Goal: Information Seeking & Learning: Learn about a topic

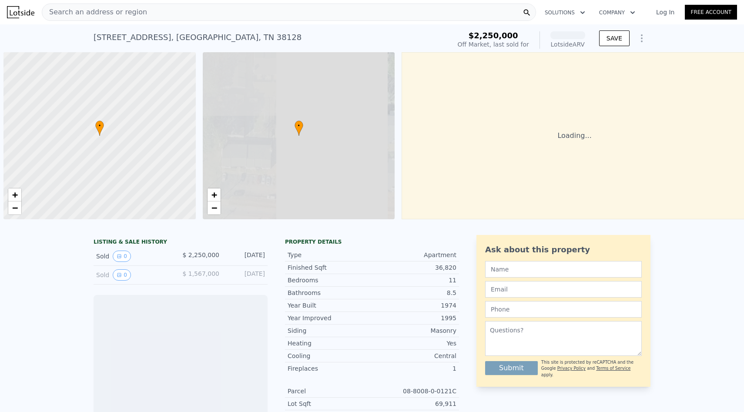
scroll to position [0, 3]
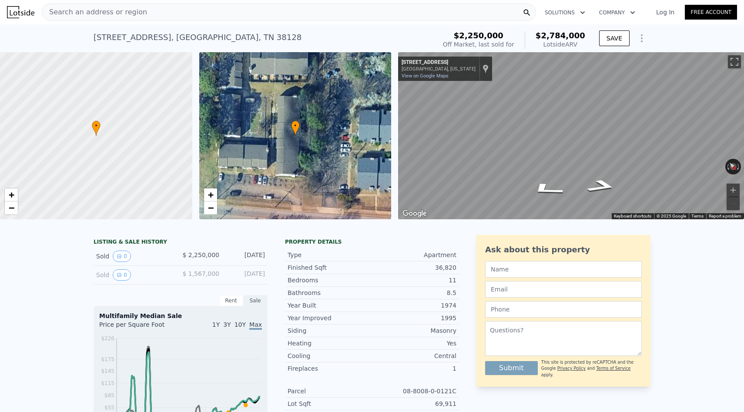
click at [203, 7] on div "Search an address or region" at bounding box center [289, 11] width 494 height 17
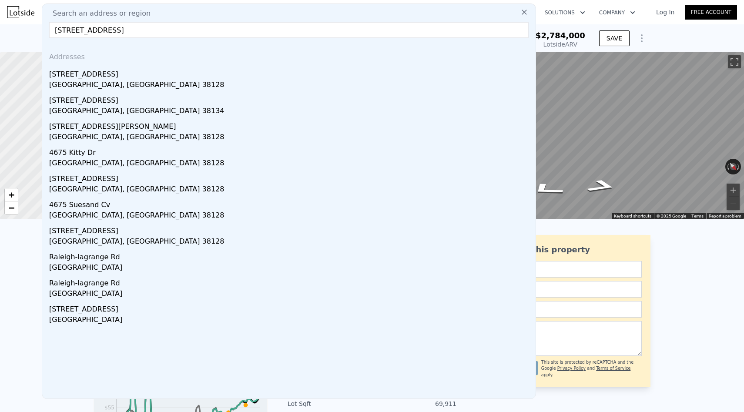
click at [223, 32] on input "[STREET_ADDRESS]" at bounding box center [288, 30] width 479 height 16
paste input "4675 [GEOGRAPHIC_DATA]"
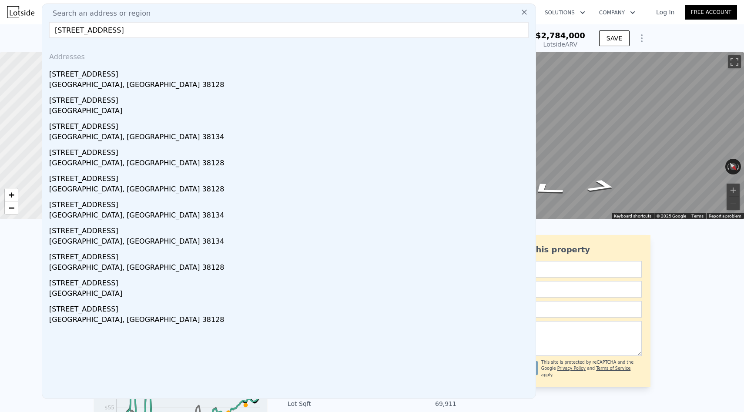
click at [243, 36] on input "[STREET_ADDRESS]" at bounding box center [288, 30] width 479 height 16
paste input "[STREET_ADDRESS]"
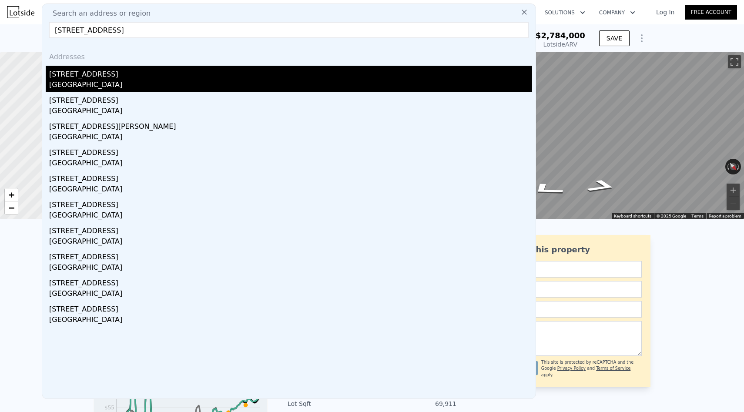
type input "[STREET_ADDRESS]"
click at [123, 75] on div "[STREET_ADDRESS]" at bounding box center [290, 73] width 483 height 14
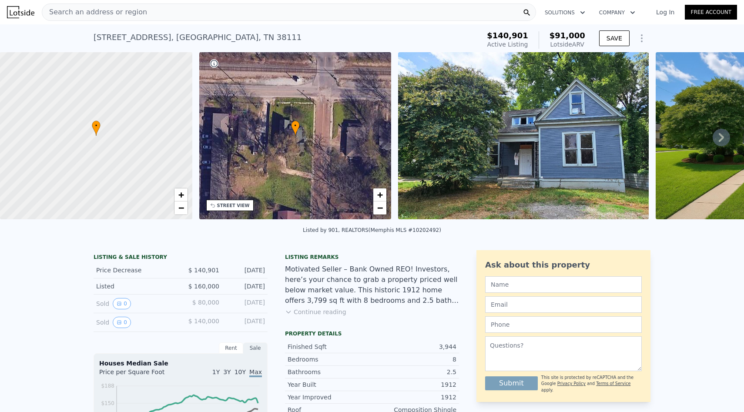
click at [318, 312] on button "Continue reading" at bounding box center [315, 311] width 61 height 9
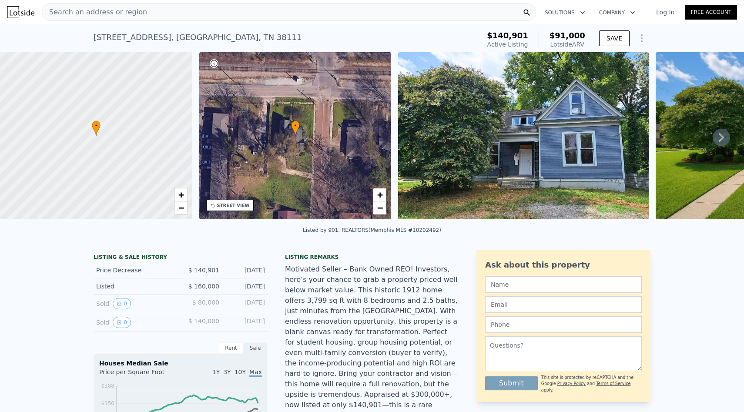
click at [192, 13] on div "Search an address or region" at bounding box center [289, 11] width 494 height 17
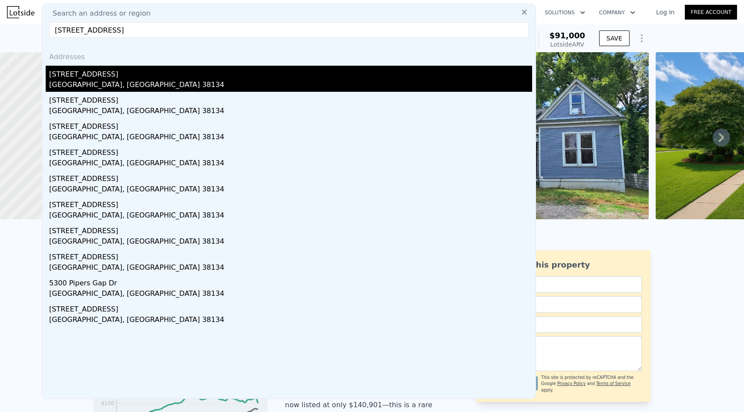
type input "[STREET_ADDRESS]"
click at [179, 74] on div "[STREET_ADDRESS]" at bounding box center [290, 73] width 483 height 14
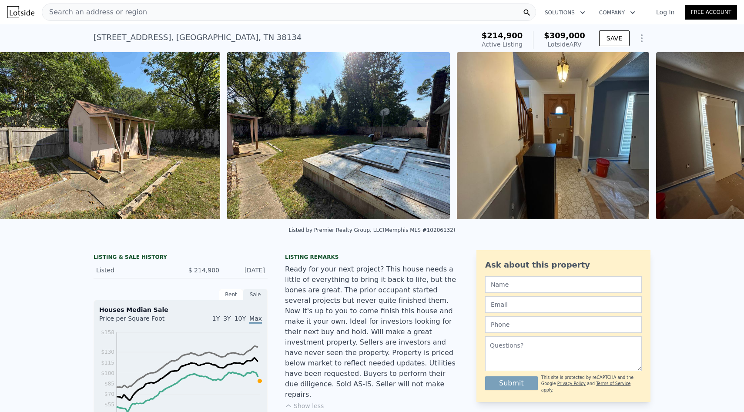
scroll to position [0, 1316]
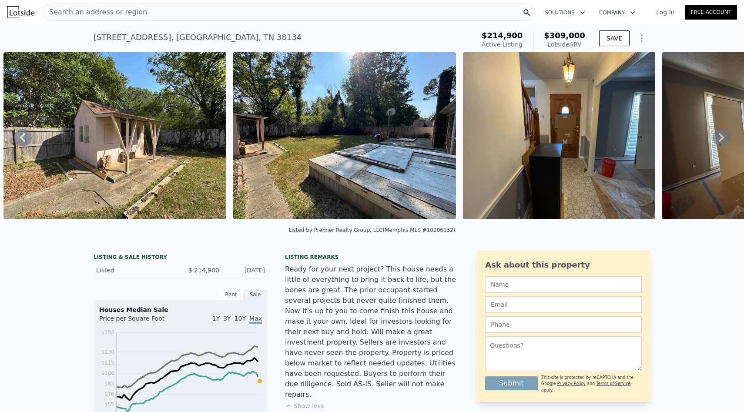
click at [239, 12] on div "Search an address or region" at bounding box center [289, 11] width 494 height 17
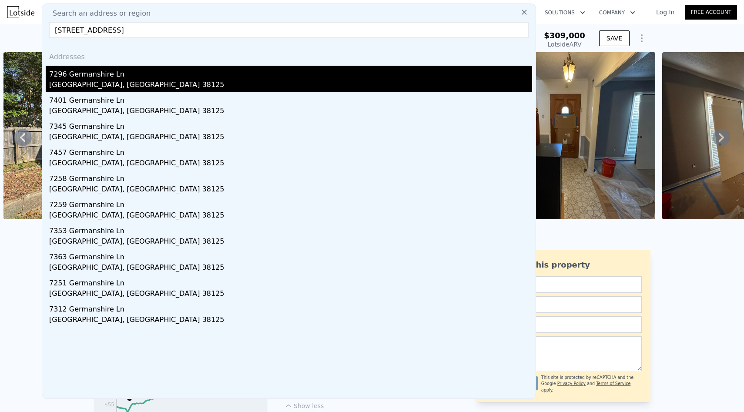
type input "[STREET_ADDRESS]"
click at [184, 71] on div "7296 Germanshire Ln" at bounding box center [290, 73] width 483 height 14
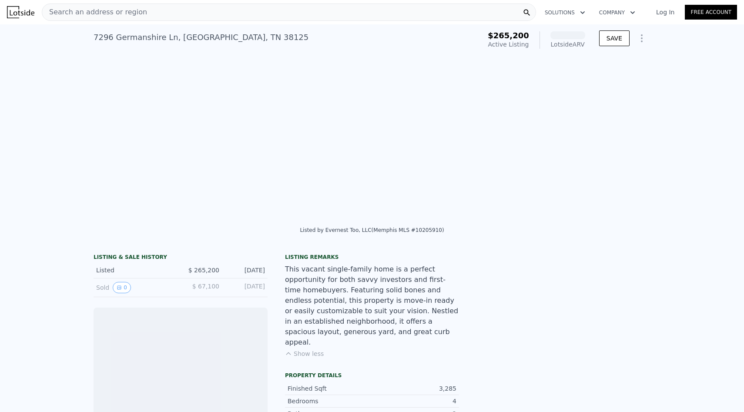
scroll to position [0, 1393]
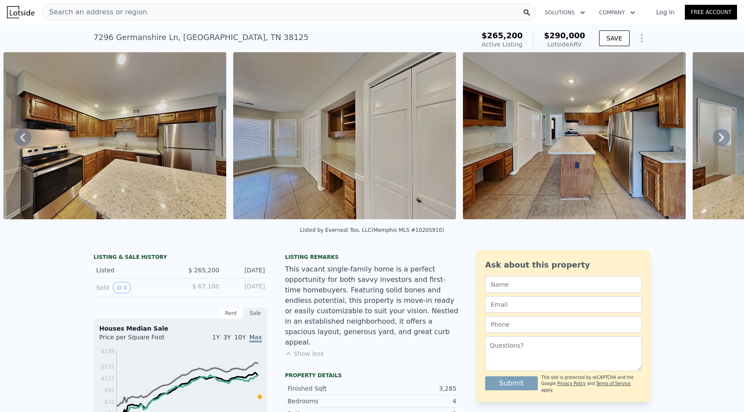
click at [251, 12] on div "Search an address or region" at bounding box center [289, 11] width 494 height 17
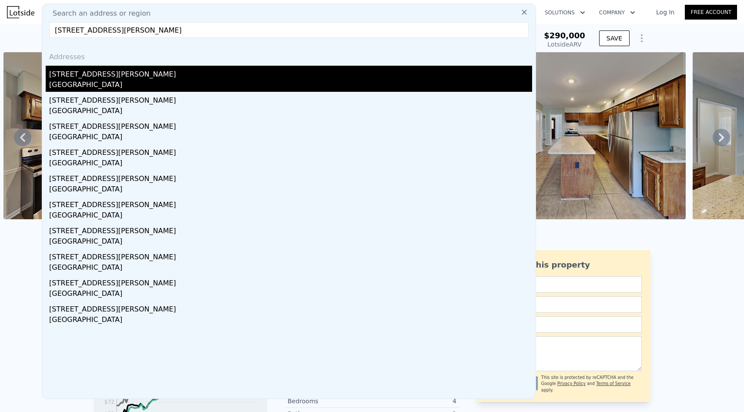
type input "[STREET_ADDRESS][PERSON_NAME]"
click at [149, 78] on div "[STREET_ADDRESS][PERSON_NAME]" at bounding box center [290, 73] width 483 height 14
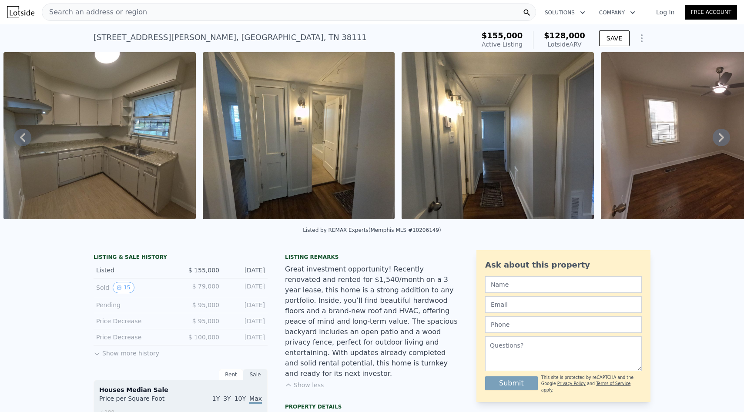
click at [277, 10] on div "Search an address or region" at bounding box center [289, 11] width 494 height 17
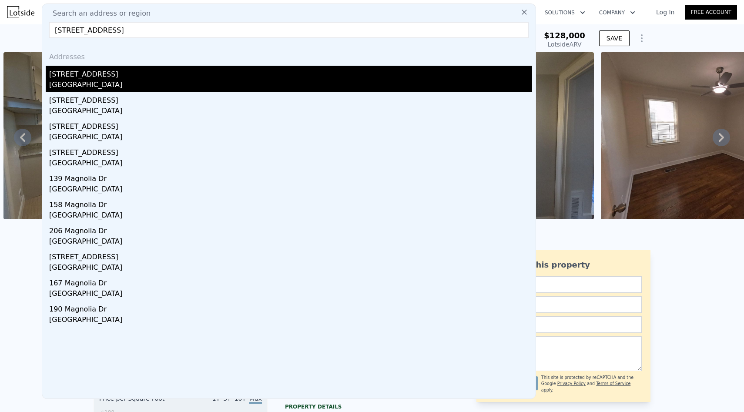
type input "[STREET_ADDRESS]"
click at [215, 85] on div "[GEOGRAPHIC_DATA]" at bounding box center [290, 86] width 483 height 12
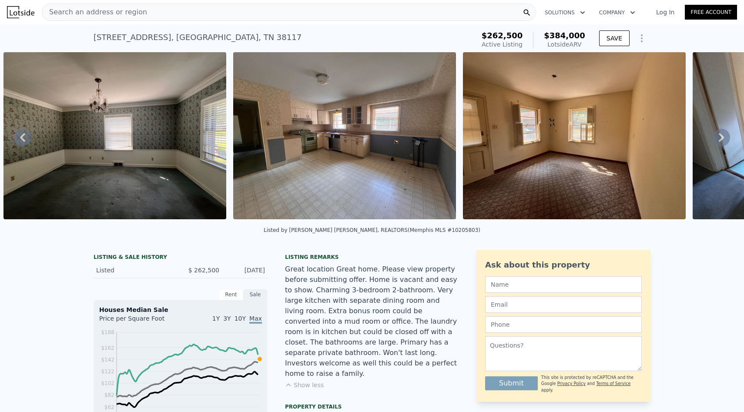
click at [230, 6] on div "Search an address or region" at bounding box center [289, 11] width 494 height 17
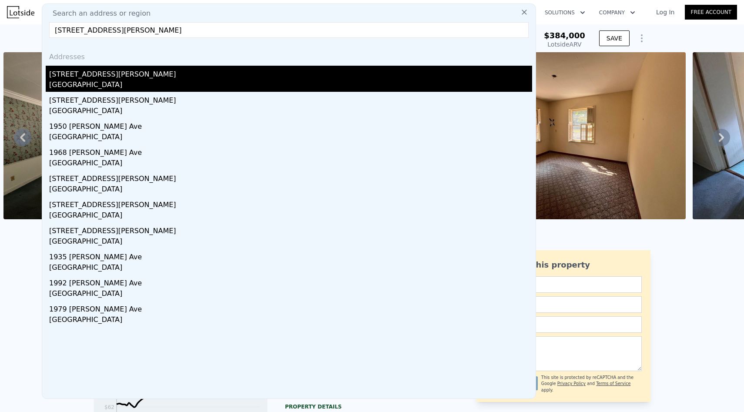
type input "[STREET_ADDRESS][PERSON_NAME]"
click at [145, 79] on div "[STREET_ADDRESS][PERSON_NAME]" at bounding box center [290, 73] width 483 height 14
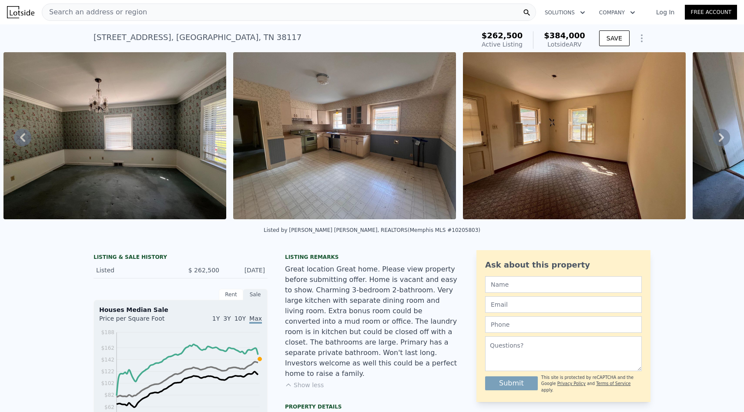
scroll to position [0, 3]
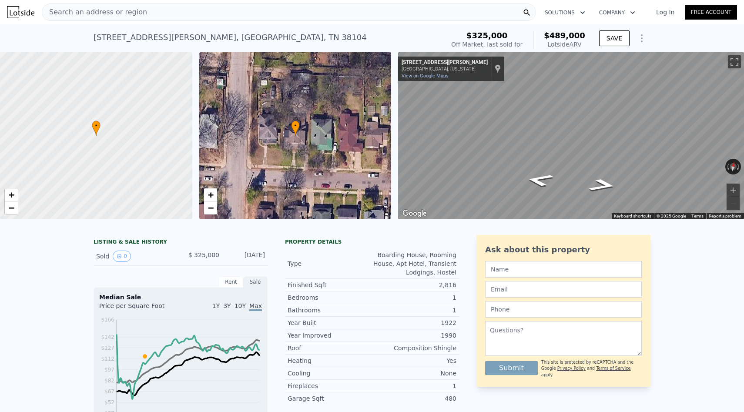
click at [285, 17] on div "Search an address or region" at bounding box center [289, 11] width 494 height 17
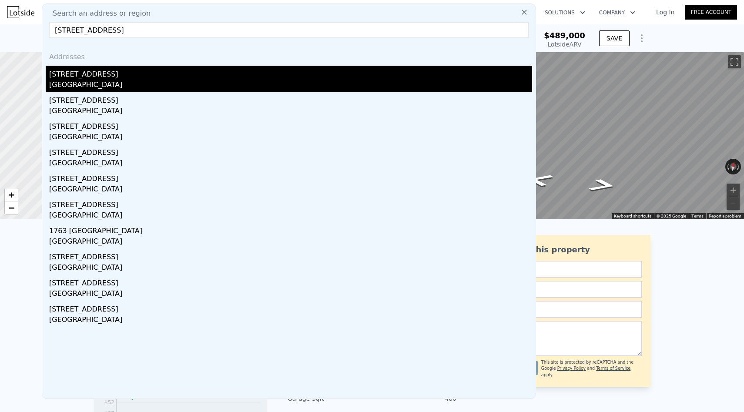
type input "[STREET_ADDRESS]"
click at [253, 72] on div "[STREET_ADDRESS]" at bounding box center [290, 73] width 483 height 14
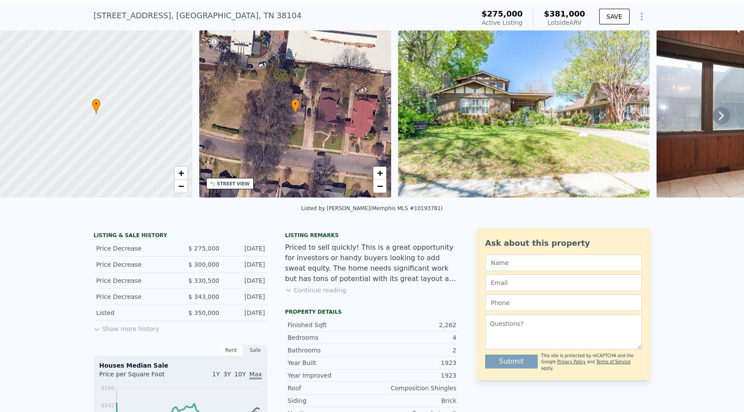
scroll to position [37, 0]
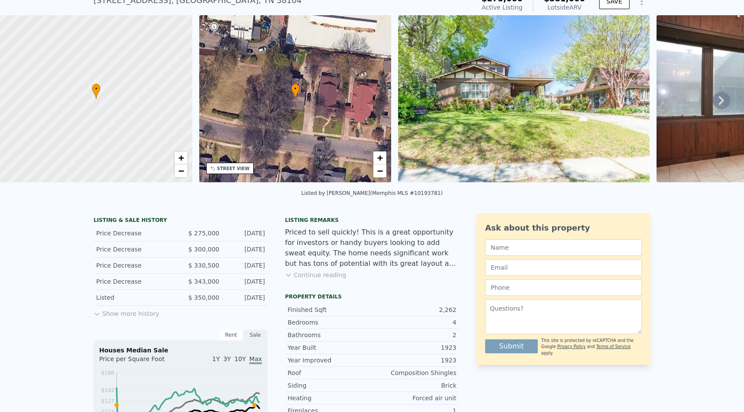
click at [328, 272] on button "Continue reading" at bounding box center [315, 274] width 61 height 9
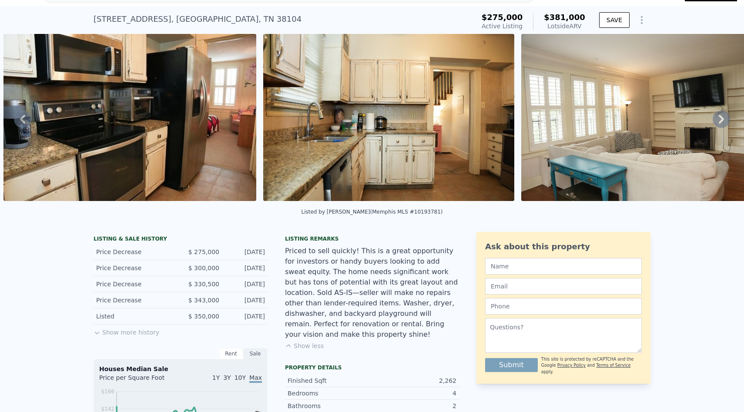
scroll to position [21, 0]
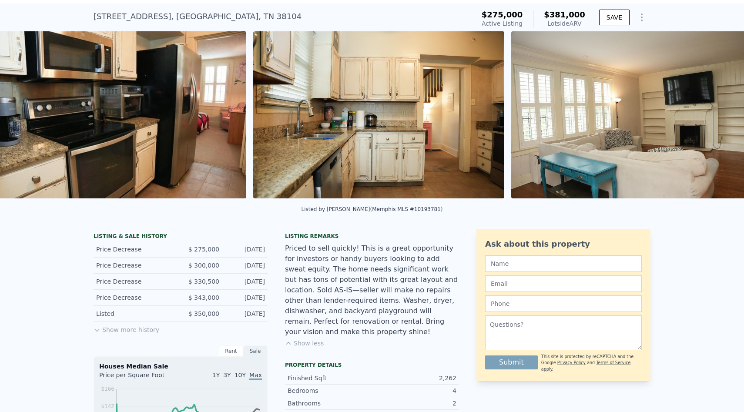
click at [354, 122] on img at bounding box center [378, 114] width 251 height 167
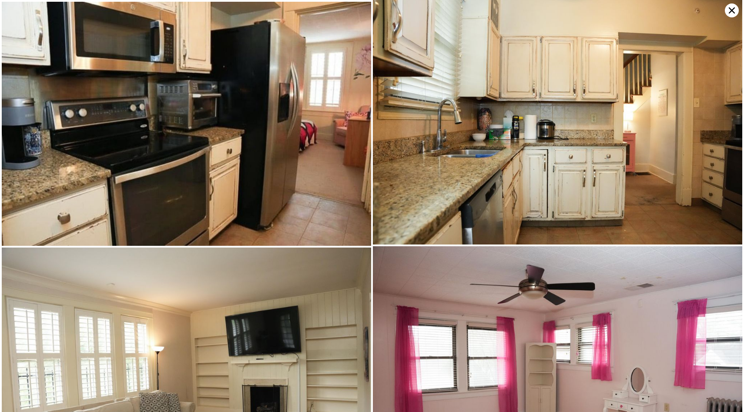
scroll to position [243, 0]
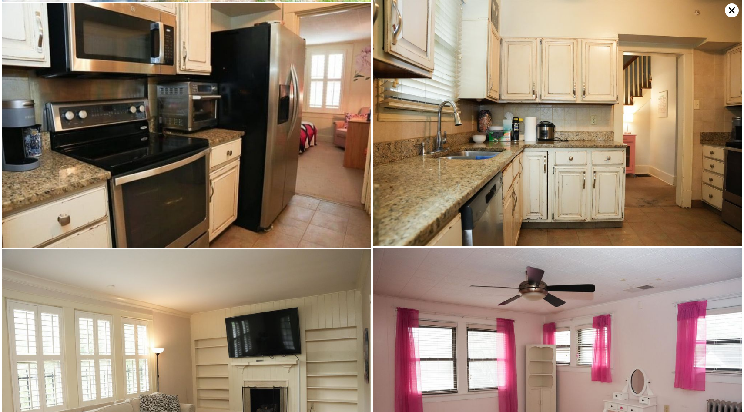
click at [726, 7] on icon at bounding box center [731, 10] width 14 height 14
